Goal: Task Accomplishment & Management: Manage account settings

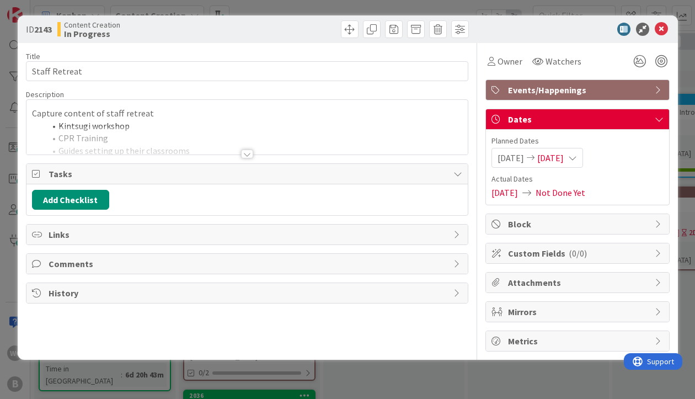
click at [683, 121] on div "ID 2143 Content Creation In Progress Title 13 / 128 Staff Retreat Description C…" at bounding box center [347, 199] width 695 height 399
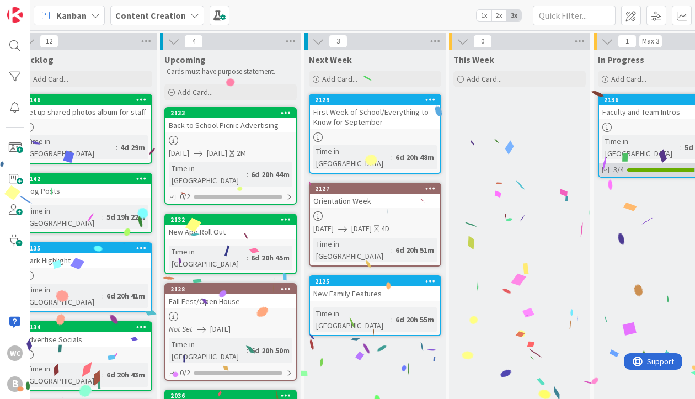
scroll to position [0, 127]
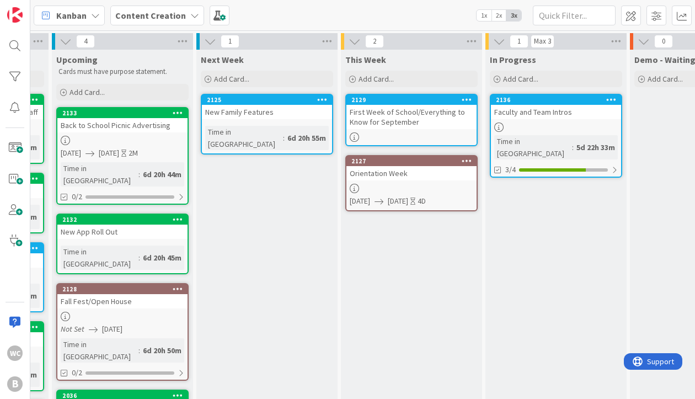
click at [407, 111] on div "First Week of School/Everything to Know for September" at bounding box center [411, 117] width 130 height 24
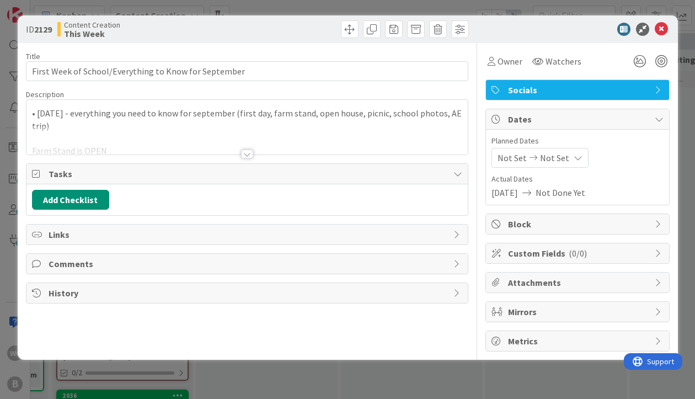
click at [252, 152] on div at bounding box center [247, 153] width 12 height 9
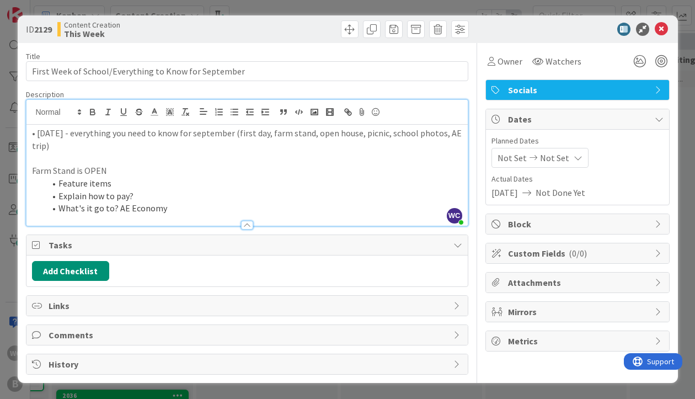
click at [241, 218] on div at bounding box center [246, 220] width 441 height 12
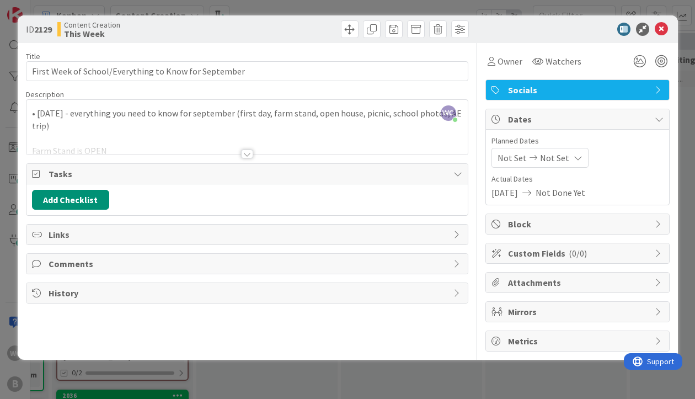
click at [685, 163] on div "ID 2129 Content Creation This Week Title 53 / 128 First Week of School/Everythi…" at bounding box center [347, 199] width 695 height 399
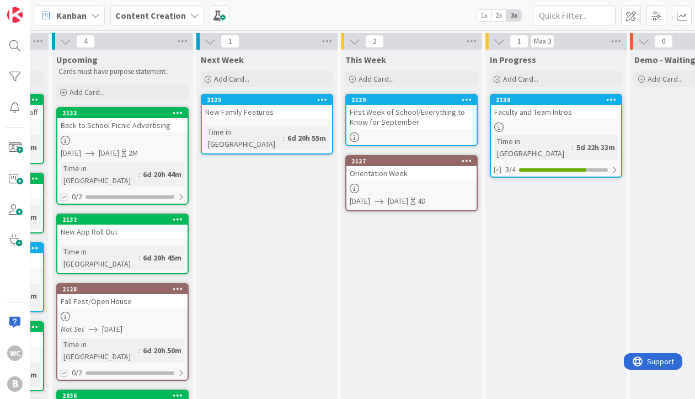
click at [396, 179] on div "Orientation Week" at bounding box center [411, 173] width 130 height 14
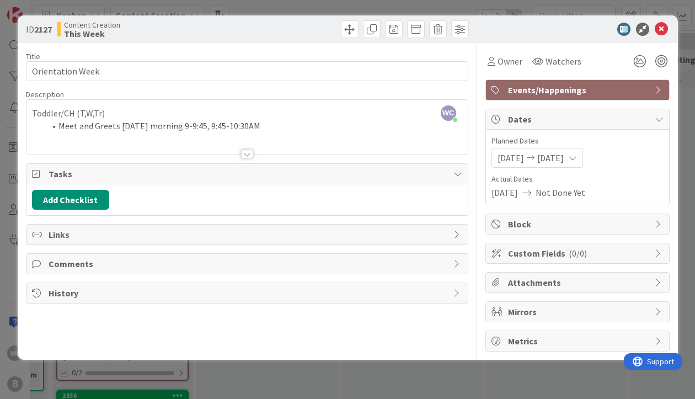
click at [241, 152] on div at bounding box center [247, 153] width 12 height 9
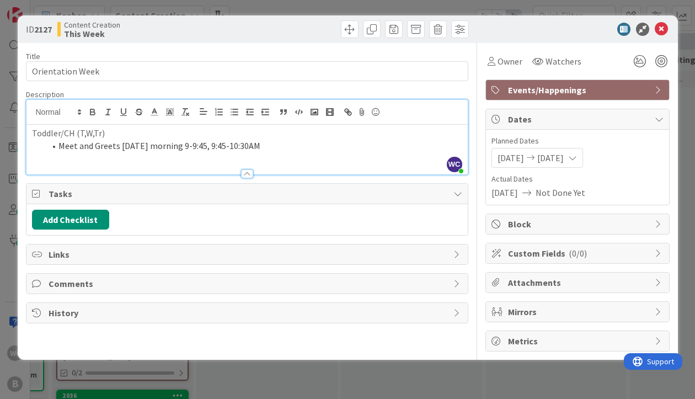
click at [244, 172] on div at bounding box center [247, 173] width 12 height 9
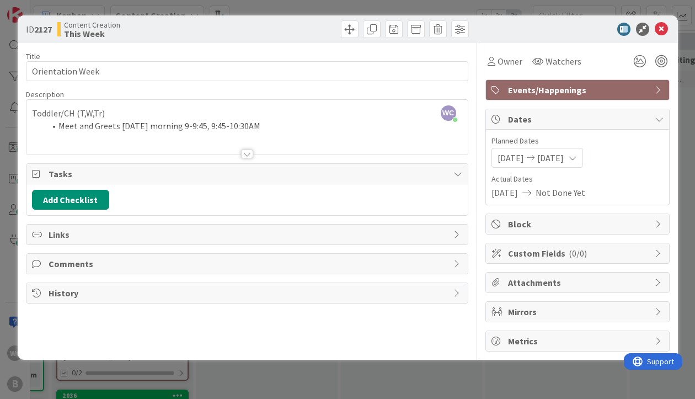
click at [682, 150] on div "ID 2127 Content Creation This Week Title 16 / 128 Orientation Week Description …" at bounding box center [347, 199] width 695 height 399
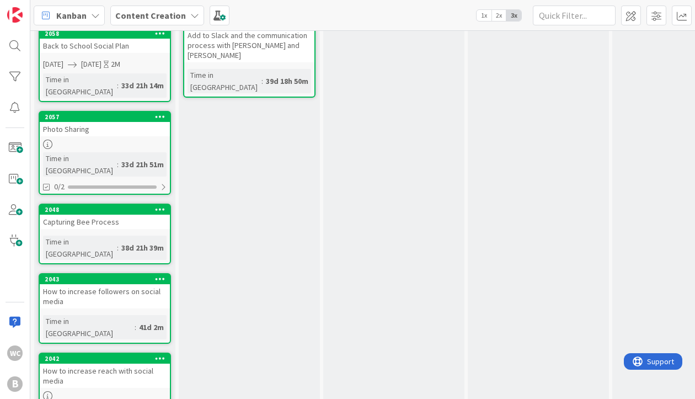
scroll to position [404, 0]
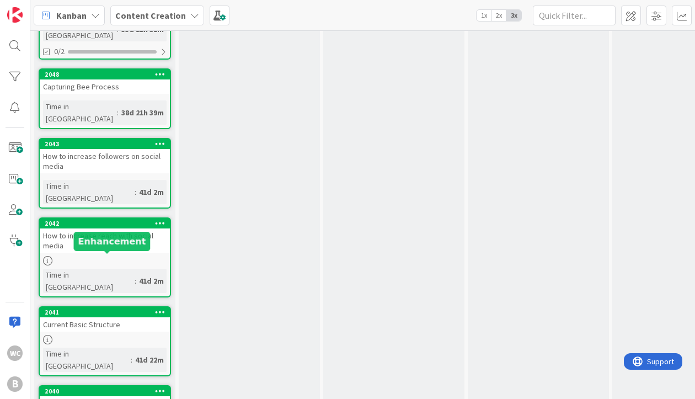
scroll to position [519, 0]
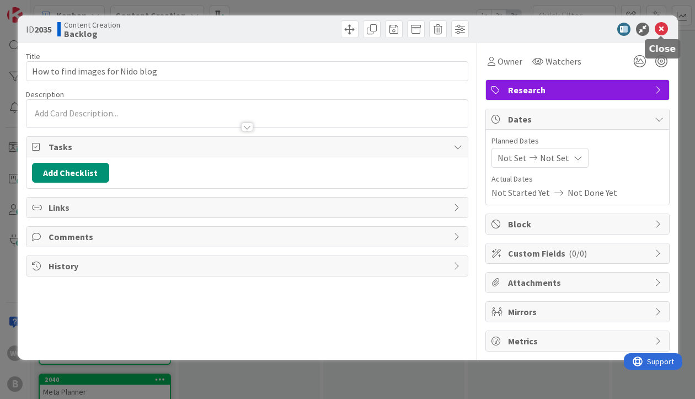
click at [664, 29] on icon at bounding box center [661, 29] width 13 height 13
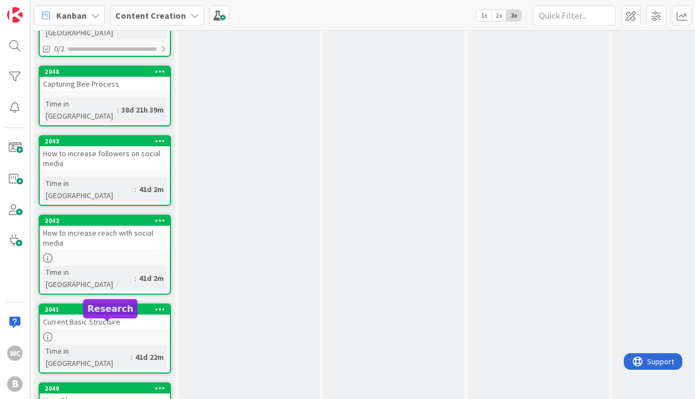
scroll to position [506, 0]
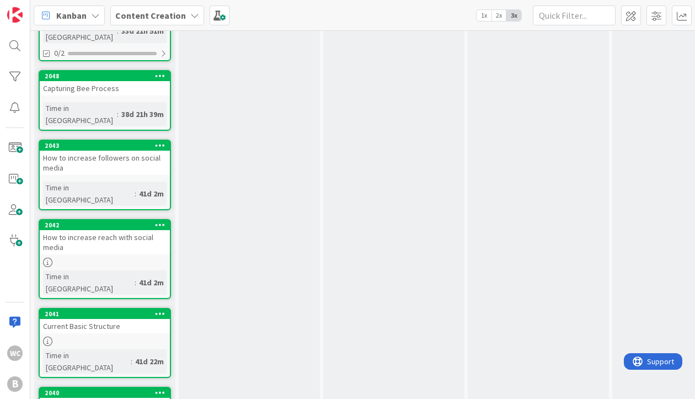
click at [160, 221] on icon at bounding box center [160, 225] width 10 height 8
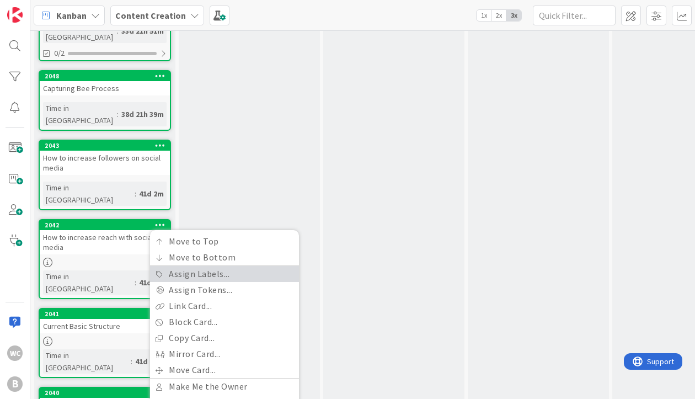
click at [184, 266] on link "Assign Labels..." at bounding box center [224, 274] width 149 height 16
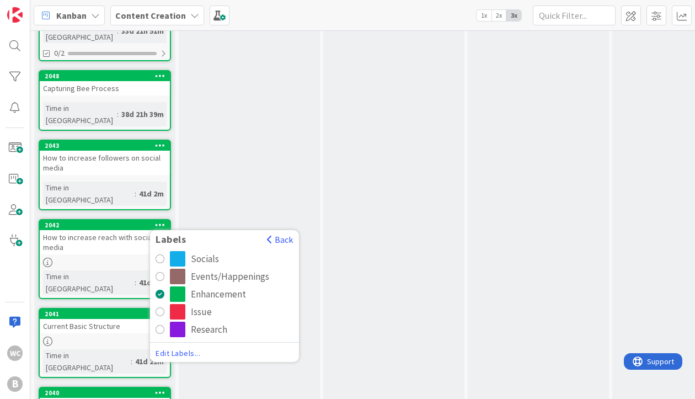
click at [161, 325] on div "radio" at bounding box center [160, 329] width 9 height 9
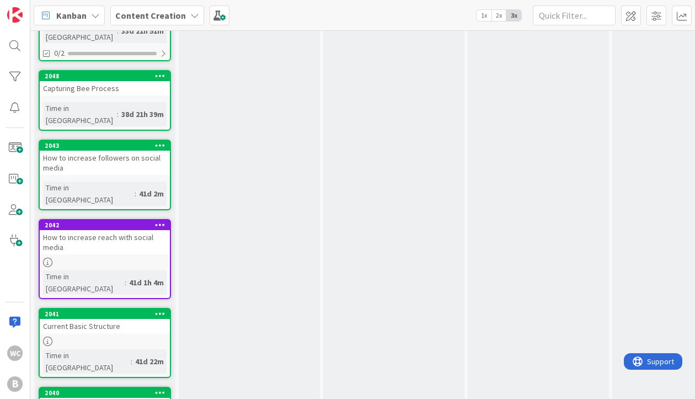
click at [162, 388] on icon at bounding box center [160, 392] width 10 height 8
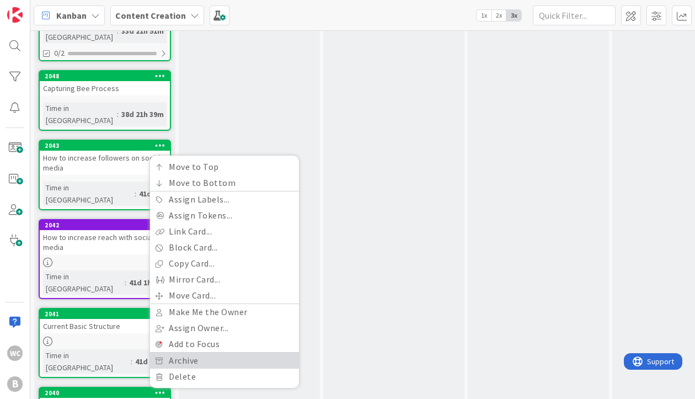
click at [187, 352] on link "Archive" at bounding box center [224, 360] width 149 height 16
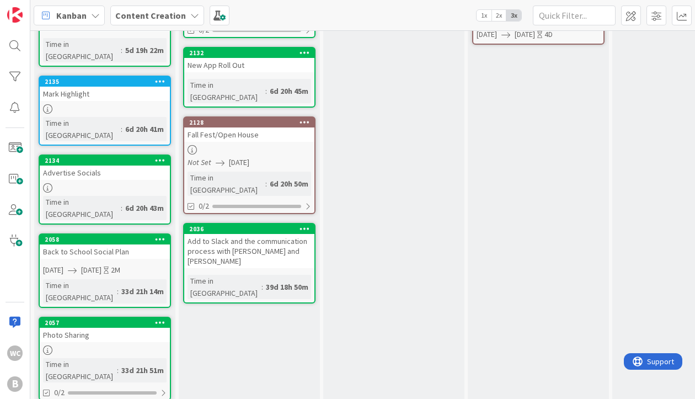
scroll to position [164, 0]
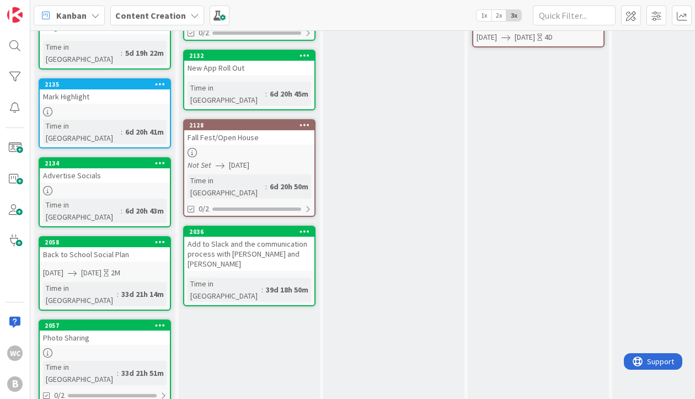
click at [126, 319] on link "2057 Photo Sharing Time in [GEOGRAPHIC_DATA] : 33d 21h 51m 0/2" at bounding box center [105, 361] width 132 height 84
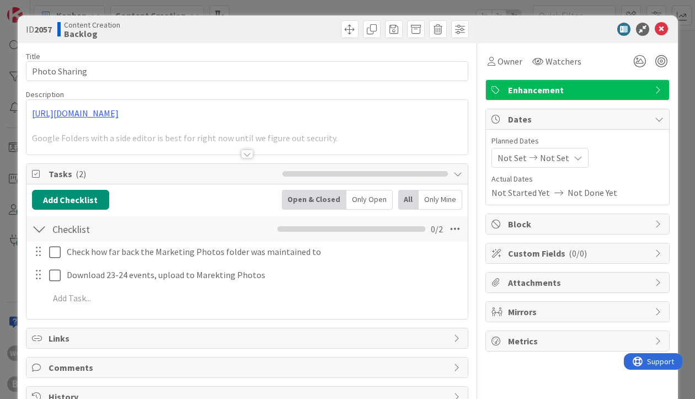
click at [253, 149] on div at bounding box center [246, 140] width 441 height 28
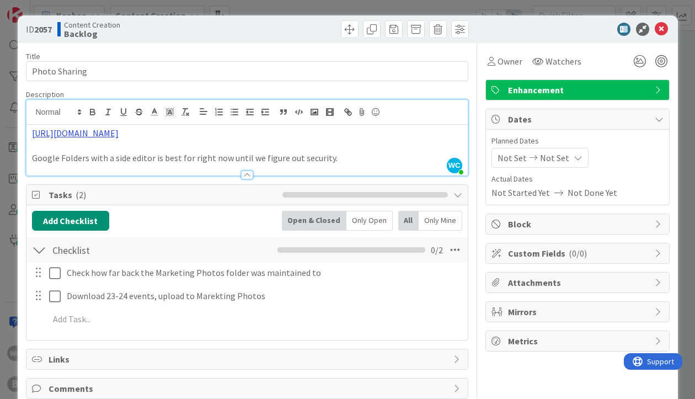
click at [119, 133] on link "[URL][DOMAIN_NAME]" at bounding box center [75, 132] width 87 height 11
click at [247, 152] on link "[URL][DOMAIN_NAME]" at bounding box center [212, 154] width 76 height 14
